Goal: Navigation & Orientation: Understand site structure

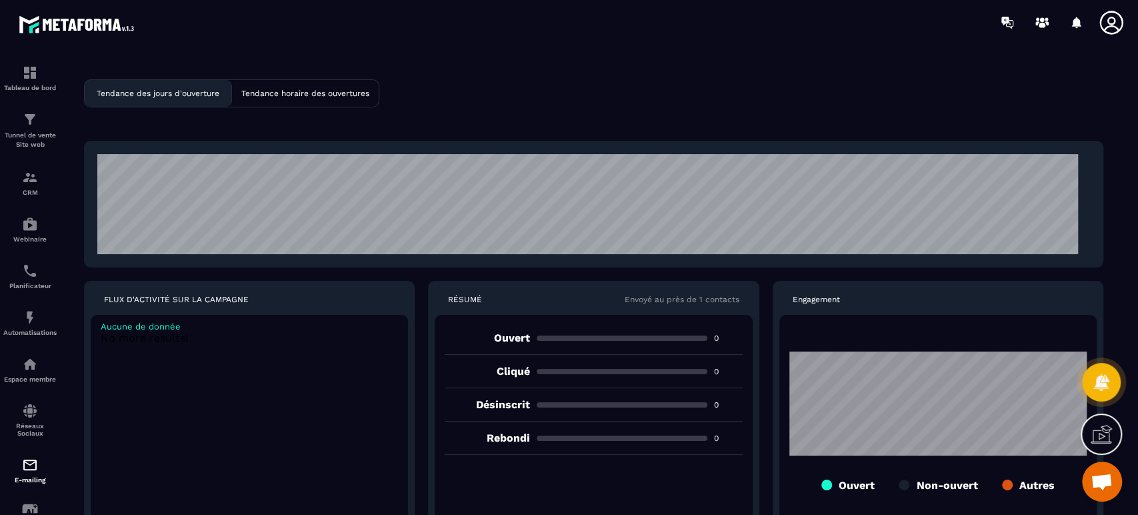
click at [31, 132] on p "Tunnel de vente Site web" at bounding box center [29, 140] width 53 height 19
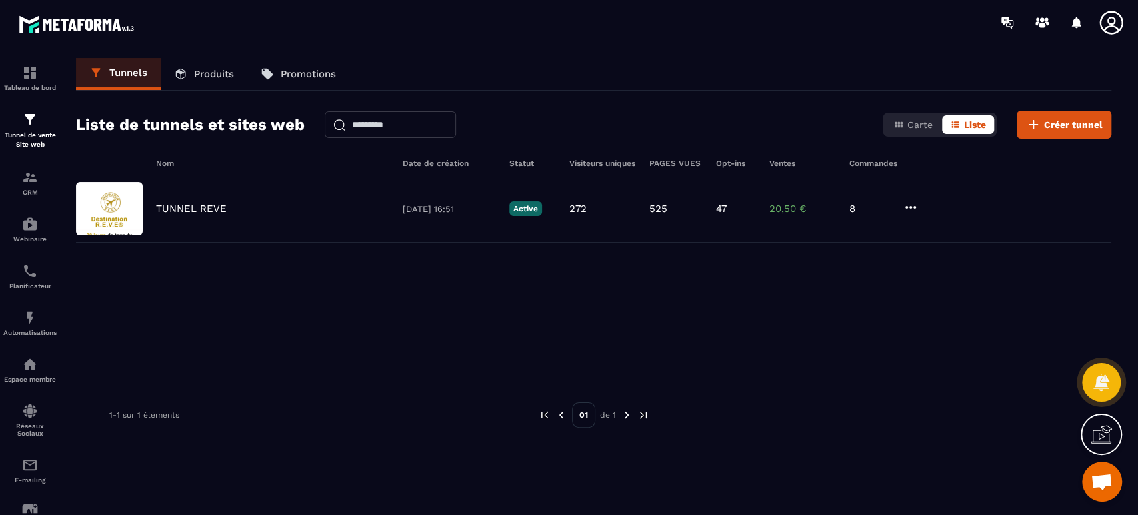
click at [39, 333] on p "Automatisations" at bounding box center [29, 332] width 53 height 7
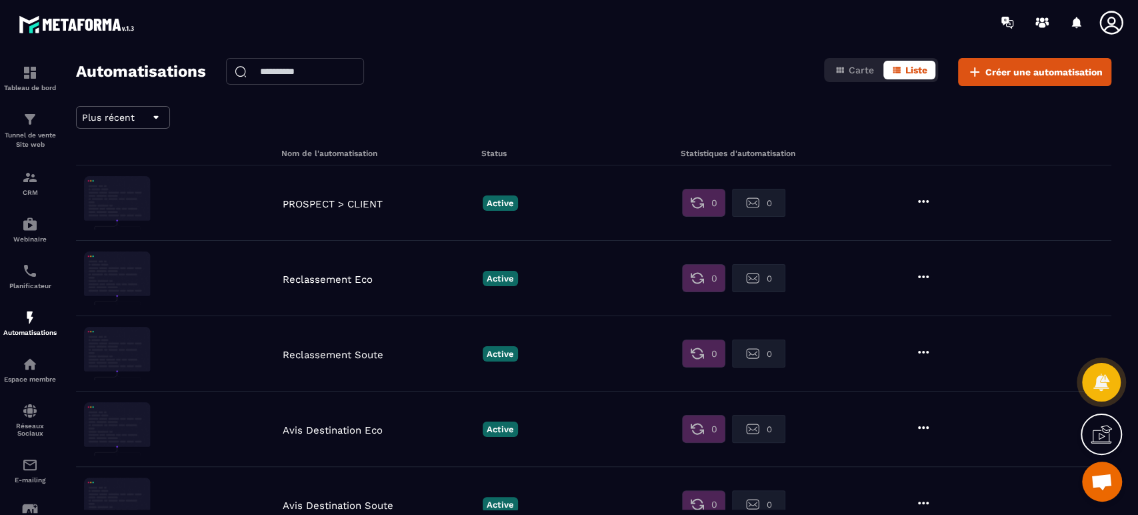
click at [0, 0] on img at bounding box center [0, 0] width 0 height 0
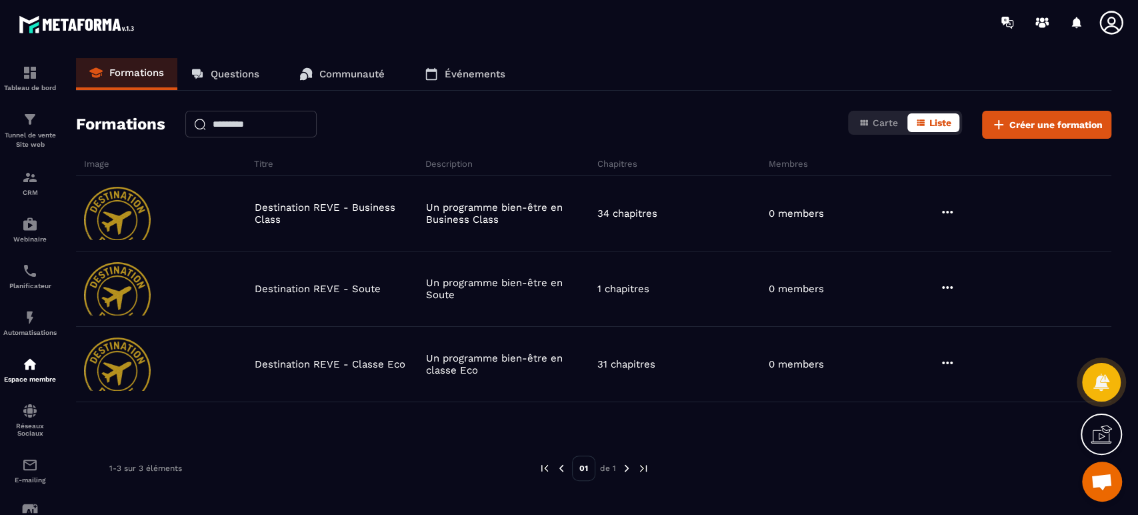
click at [0, 0] on img at bounding box center [0, 0] width 0 height 0
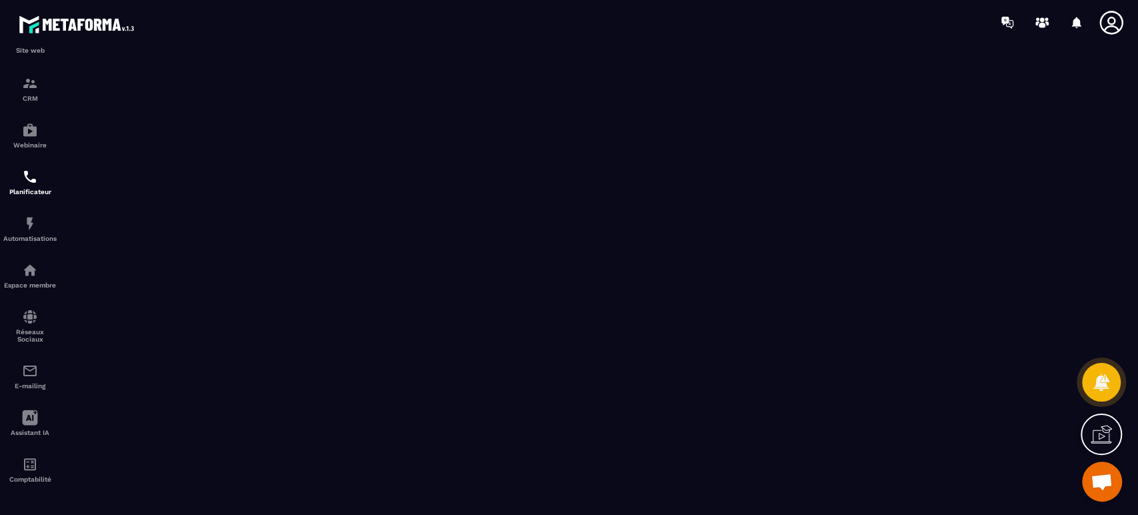
scroll to position [97, 0]
click at [0, 0] on img at bounding box center [0, 0] width 0 height 0
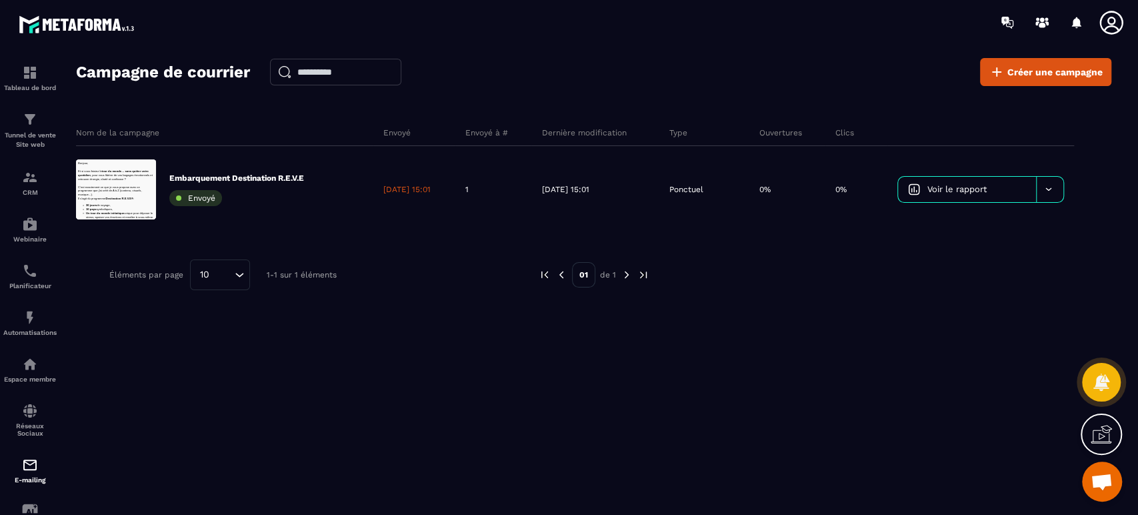
click at [971, 189] on span "Voir le rapport" at bounding box center [956, 189] width 59 height 10
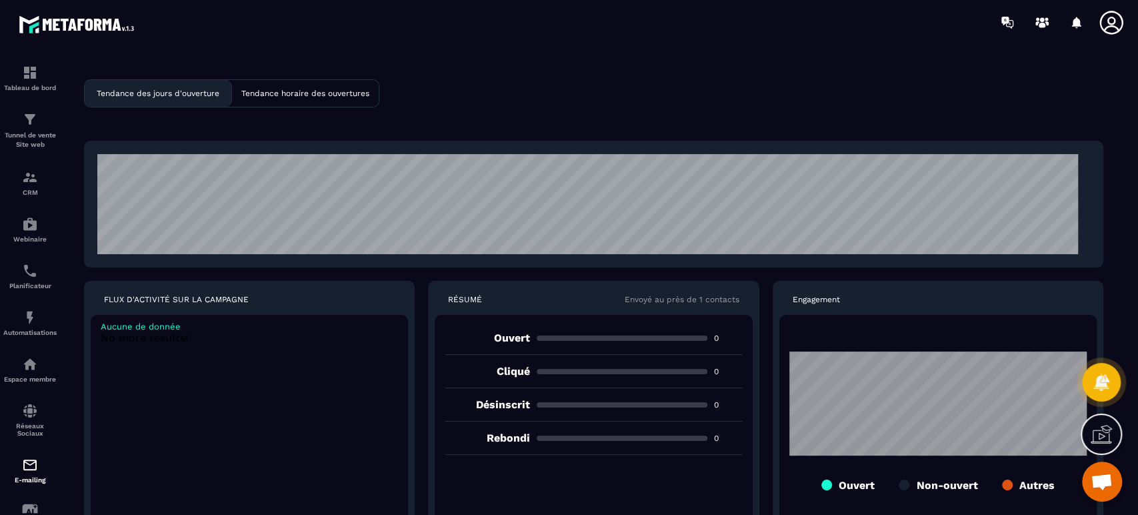
click at [365, 103] on div "Tendance horaire des ouvertures" at bounding box center [305, 93] width 147 height 27
click at [155, 96] on p "Tendance des jours d'ouverture" at bounding box center [158, 93] width 123 height 9
click at [46, 179] on div "CRM" at bounding box center [29, 182] width 53 height 27
